Goal: Contribute content: Contribute content

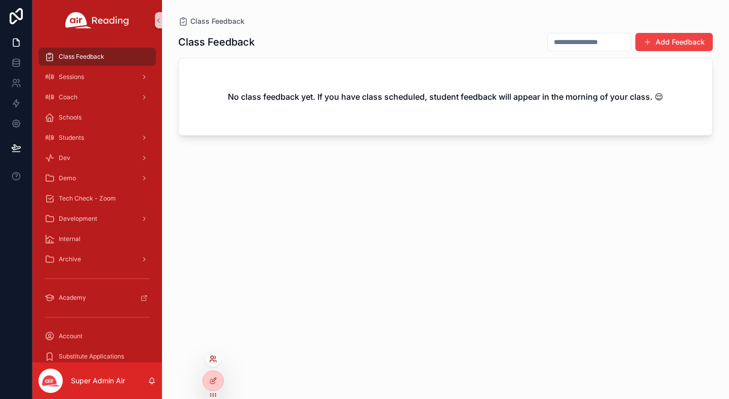
click at [215, 359] on icon at bounding box center [213, 359] width 8 height 8
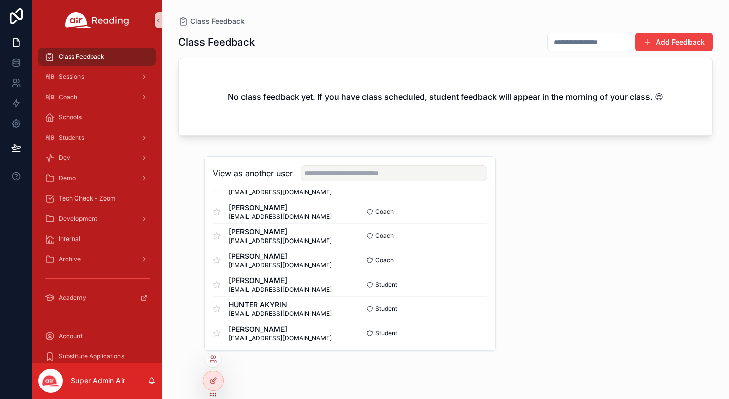
scroll to position [4879, 0]
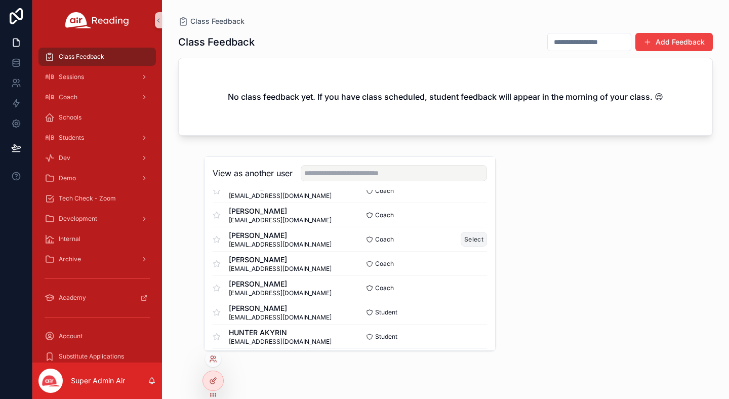
click at [468, 239] on button "Select" at bounding box center [474, 239] width 26 height 15
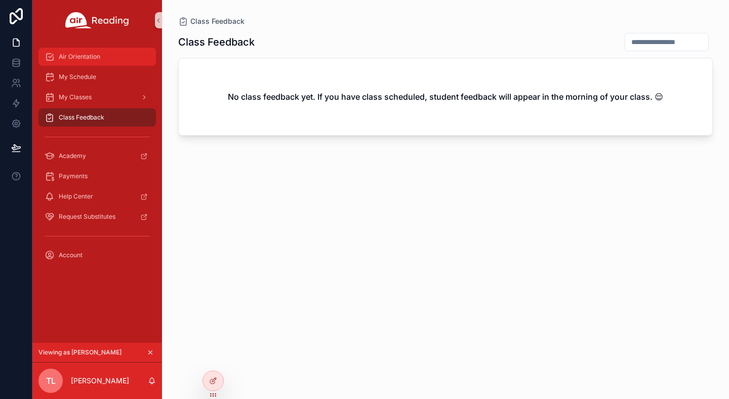
click at [87, 53] on span "Air Orientation" at bounding box center [80, 57] width 42 height 8
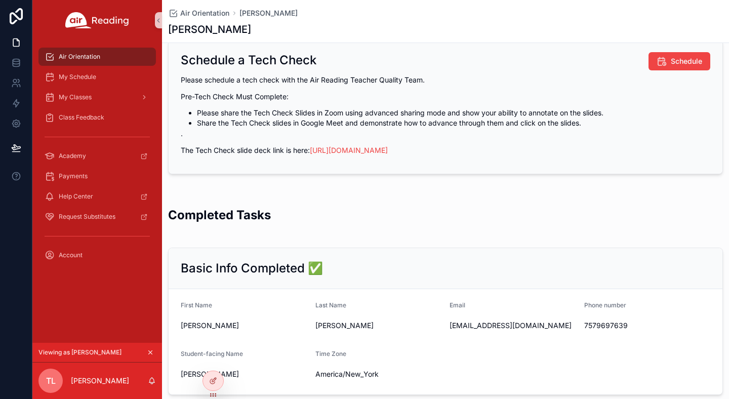
scroll to position [364, 0]
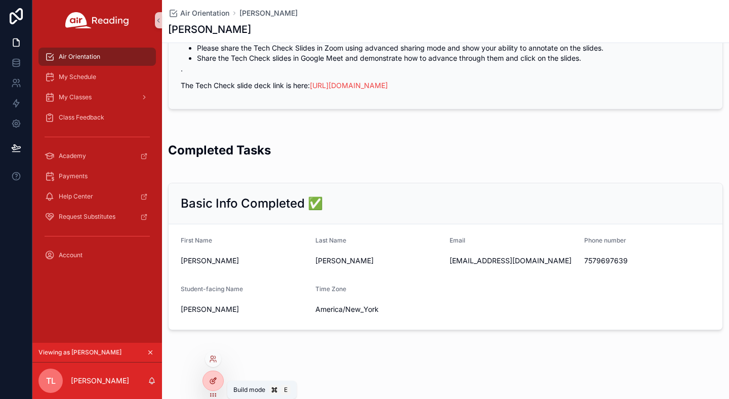
click at [215, 378] on icon at bounding box center [215, 378] width 1 height 1
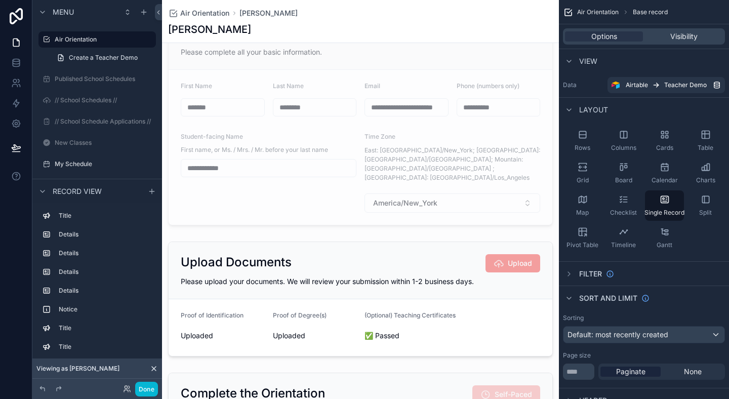
scroll to position [0, 0]
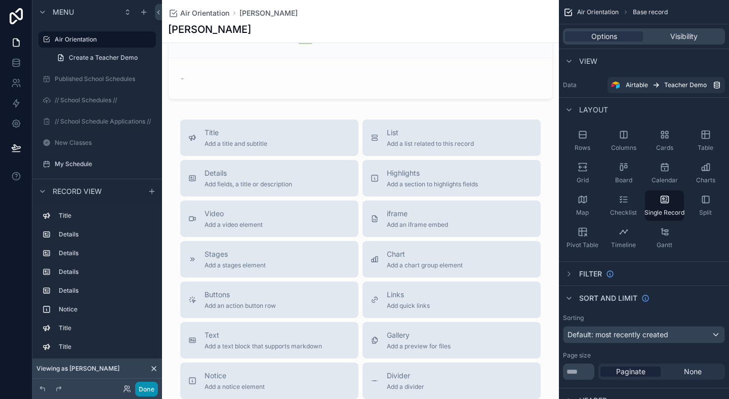
click at [143, 390] on button "Done" at bounding box center [146, 389] width 23 height 15
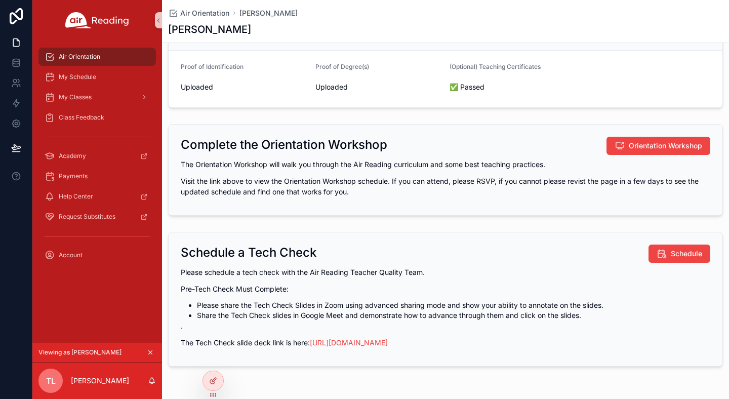
scroll to position [125, 0]
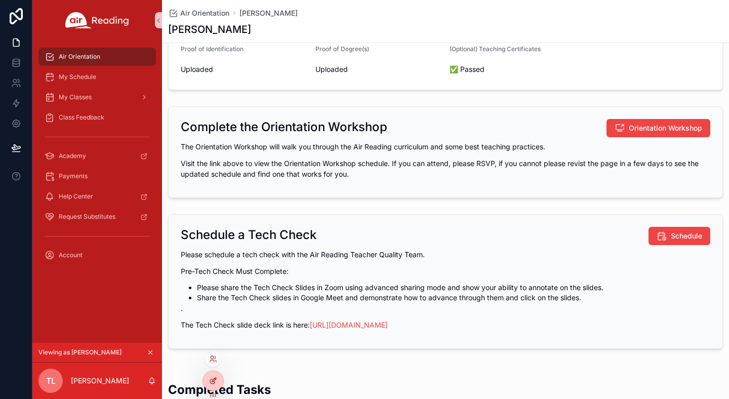
click at [218, 385] on div at bounding box center [213, 380] width 20 height 19
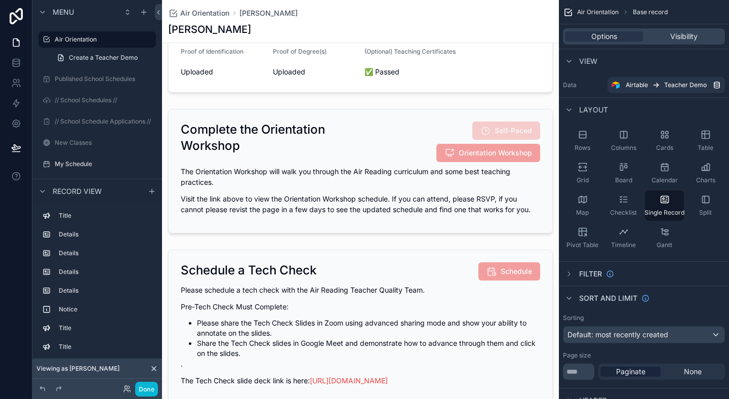
scroll to position [361, 0]
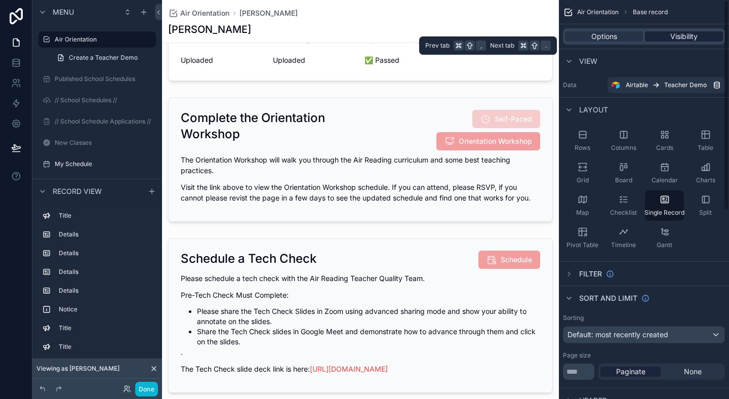
click at [682, 35] on span "Visibility" at bounding box center [683, 36] width 27 height 10
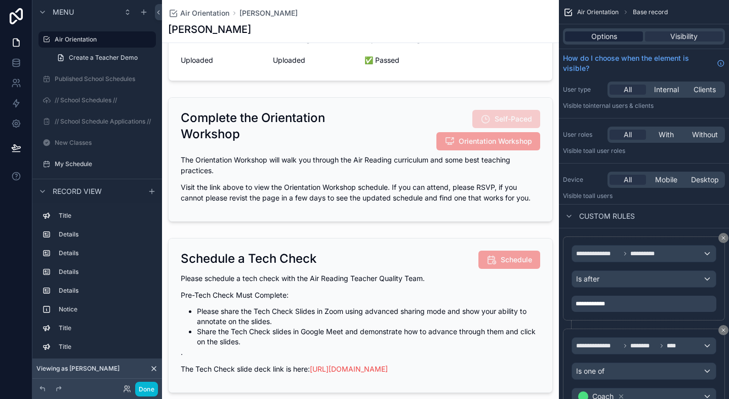
click at [608, 39] on span "Options" at bounding box center [604, 36] width 26 height 10
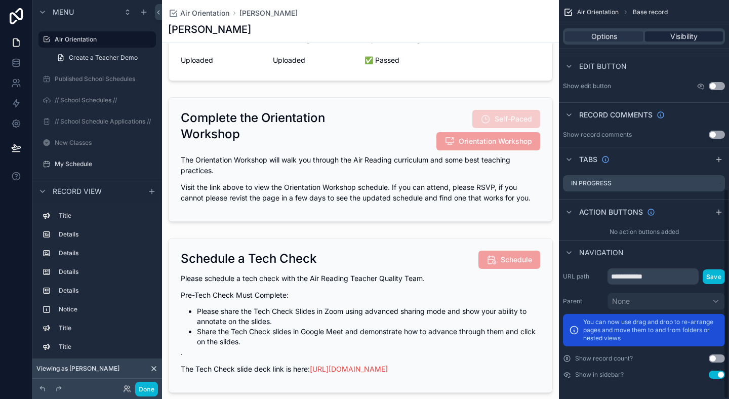
click at [680, 41] on span "Visibility" at bounding box center [683, 36] width 27 height 10
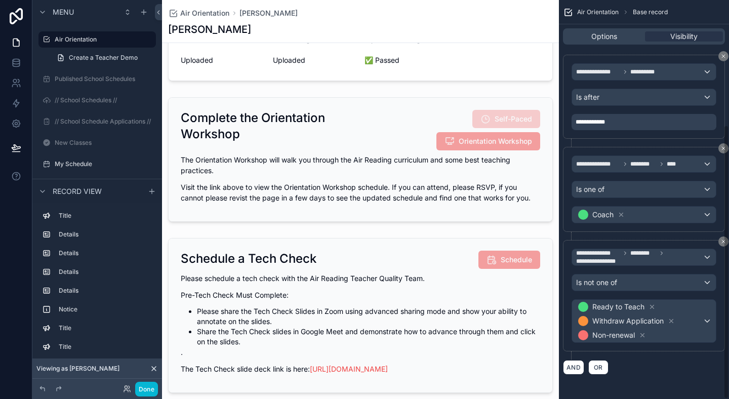
scroll to position [0, 0]
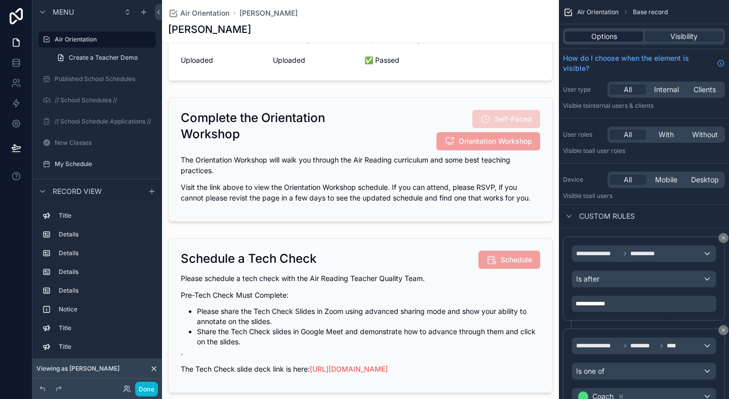
click at [606, 33] on span "Options" at bounding box center [604, 36] width 26 height 10
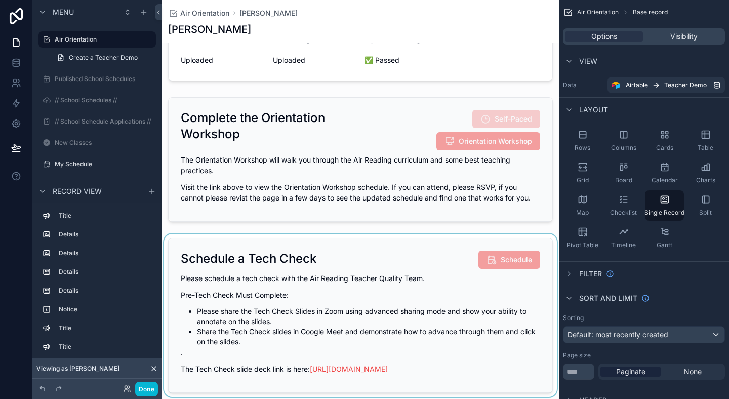
click at [428, 275] on div "scrollable content" at bounding box center [360, 315] width 397 height 163
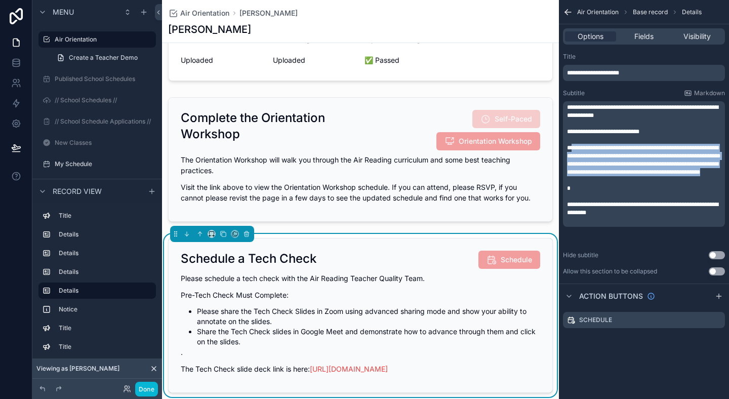
drag, startPoint x: 572, startPoint y: 147, endPoint x: 628, endPoint y: 185, distance: 68.1
click at [628, 185] on div "**********" at bounding box center [645, 163] width 156 height 121
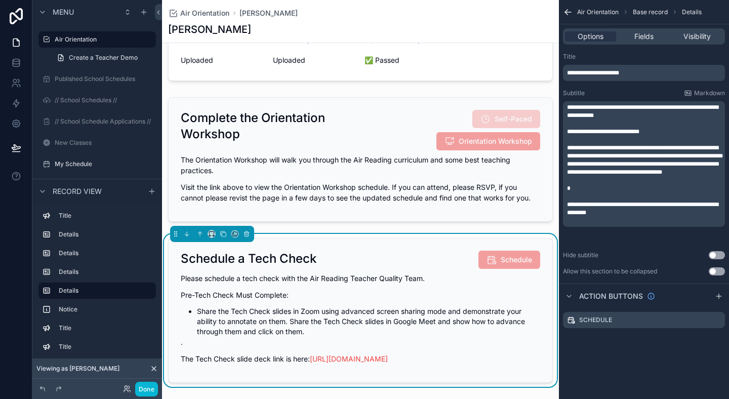
drag, startPoint x: 567, startPoint y: 172, endPoint x: 604, endPoint y: 180, distance: 37.8
click at [568, 173] on span "**********" at bounding box center [642, 168] width 151 height 14
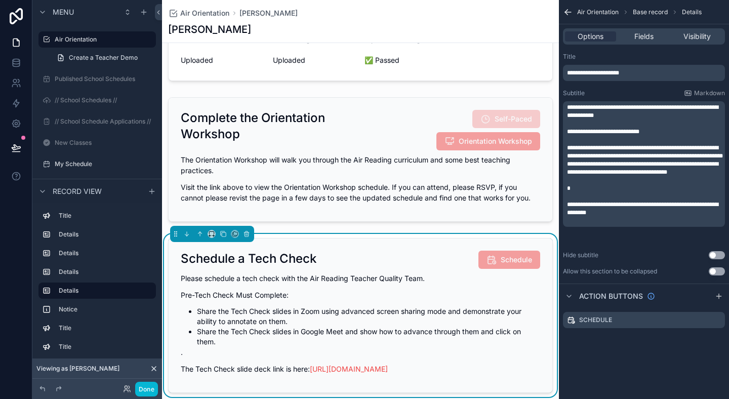
drag, startPoint x: 440, startPoint y: 235, endPoint x: 330, endPoint y: 229, distance: 111.0
click at [440, 251] on div "Schedule a Tech Check Schedule" at bounding box center [360, 260] width 359 height 18
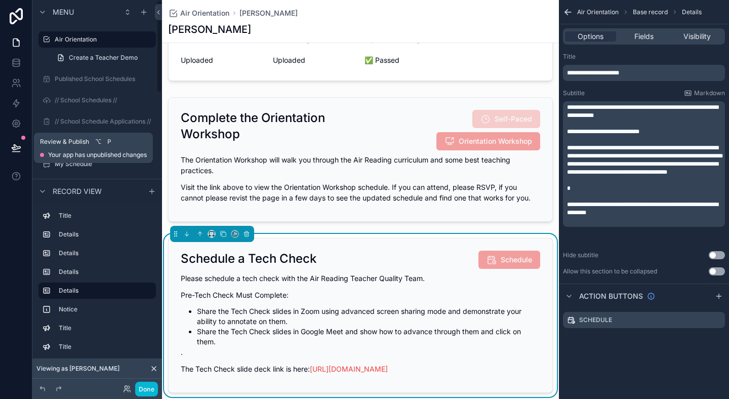
click at [17, 149] on icon at bounding box center [16, 148] width 10 height 10
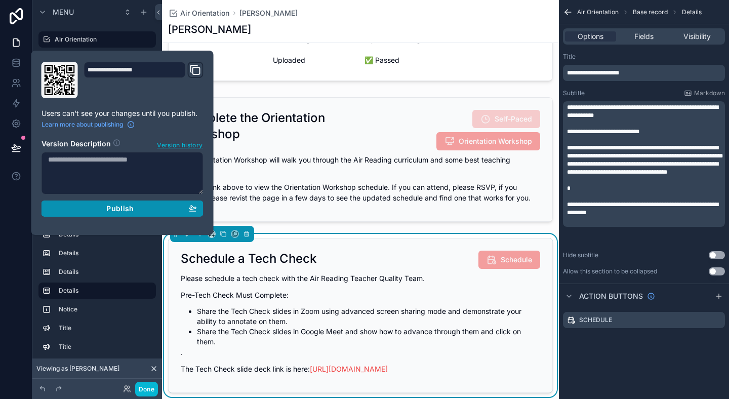
click at [157, 214] on button "Publish" at bounding box center [123, 208] width 162 height 16
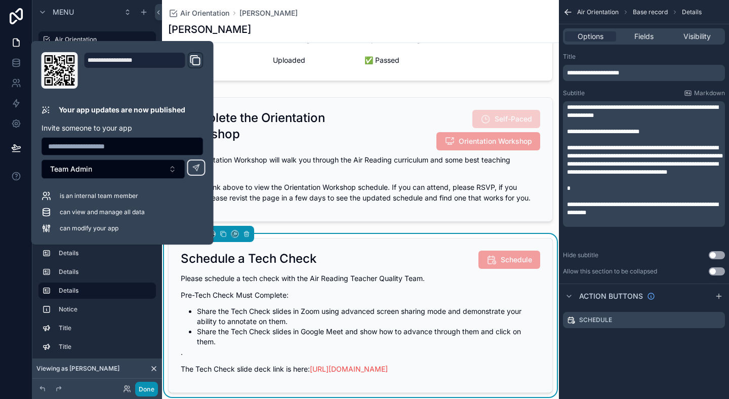
click at [142, 387] on button "Done" at bounding box center [146, 389] width 23 height 15
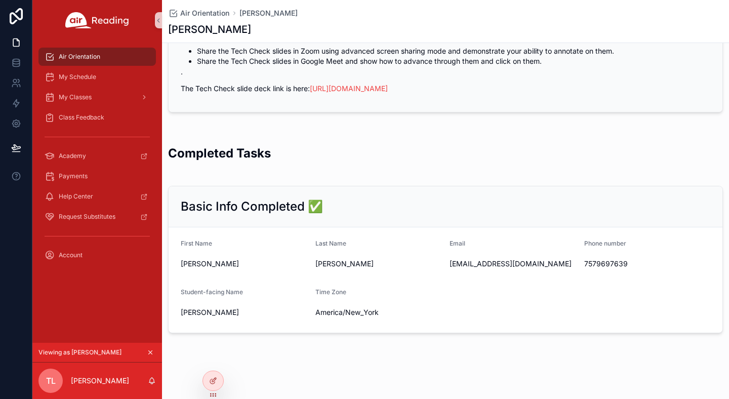
drag, startPoint x: 446, startPoint y: 158, endPoint x: 540, endPoint y: 156, distance: 93.2
click at [446, 158] on div "Completed Tasks" at bounding box center [445, 157] width 555 height 25
